Goal: Information Seeking & Learning: Learn about a topic

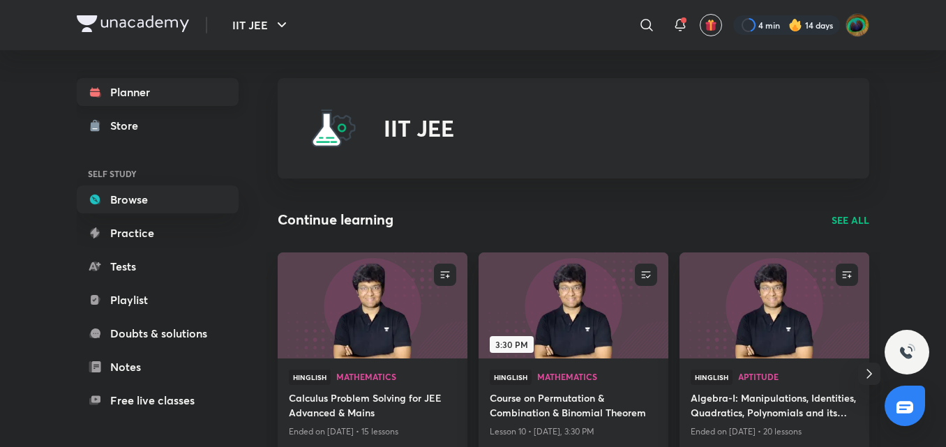
click at [89, 95] on icon at bounding box center [95, 92] width 14 height 14
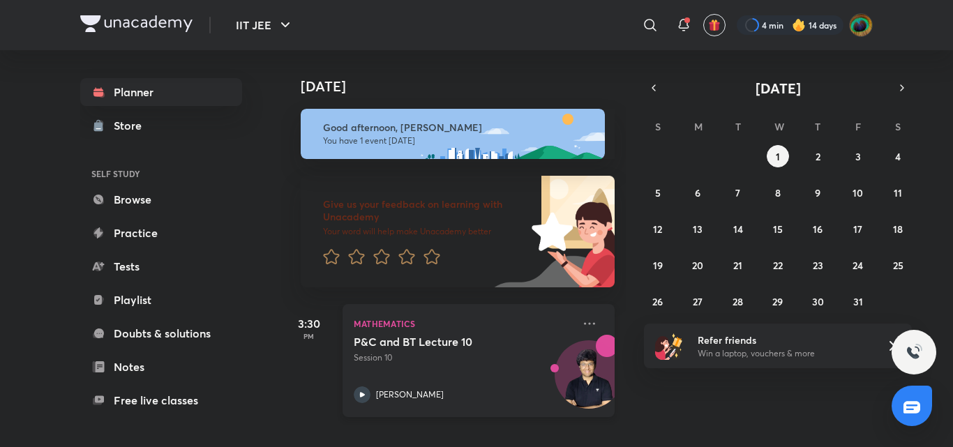
click at [500, 354] on p "Session 10" at bounding box center [463, 358] width 219 height 13
